Goal: Unclear: Browse casually

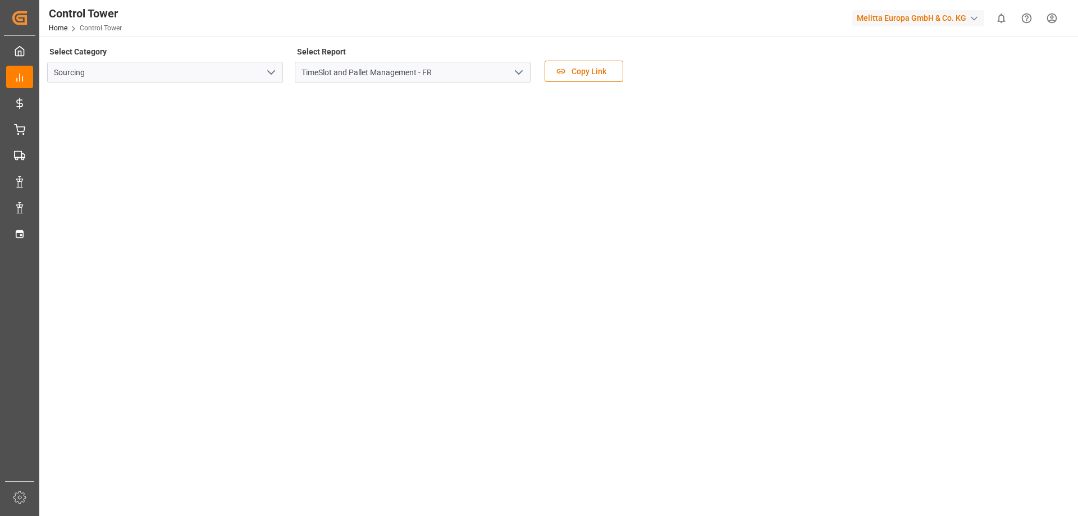
scroll to position [162, 0]
